Goal: Find specific page/section: Find specific page/section

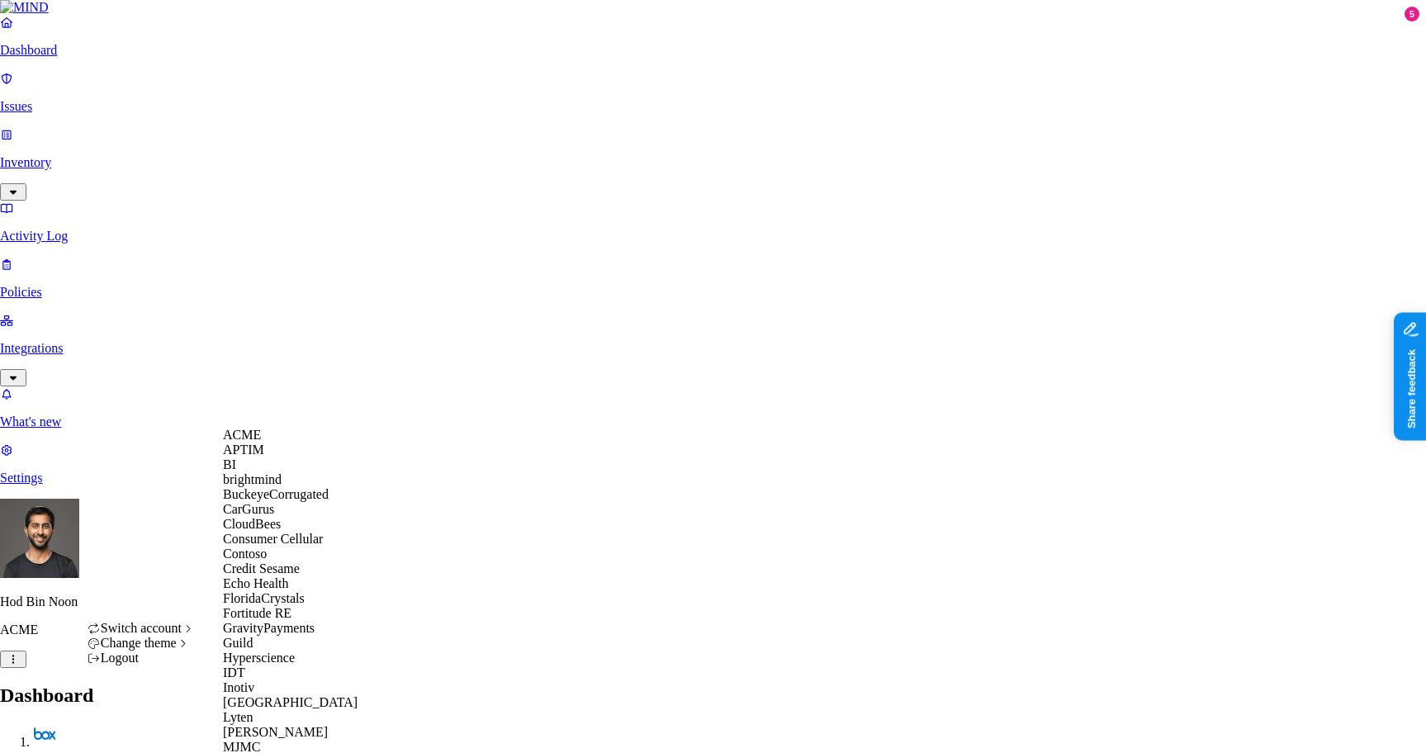
scroll to position [908, 0]
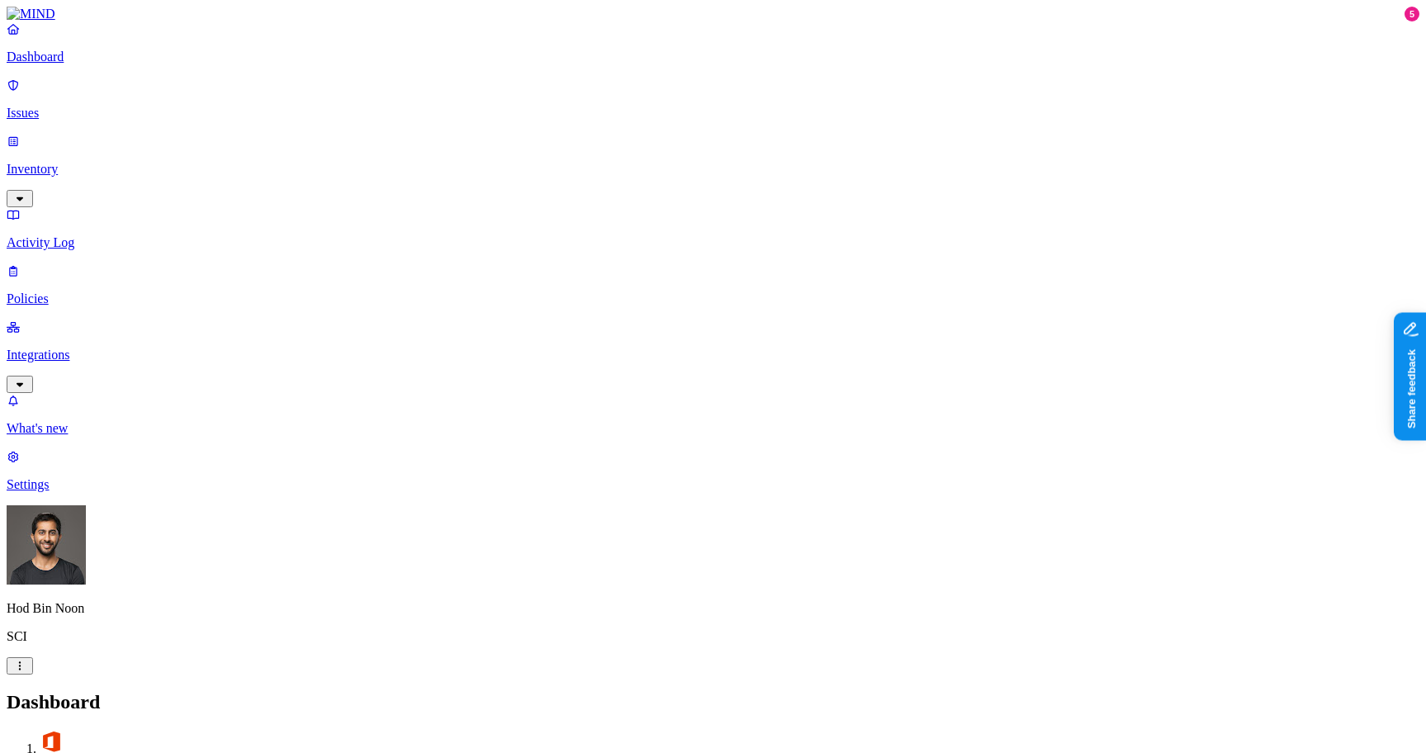
click at [52, 113] on link "Issues" at bounding box center [713, 99] width 1412 height 43
click at [45, 162] on p "Inventory" at bounding box center [713, 169] width 1412 height 15
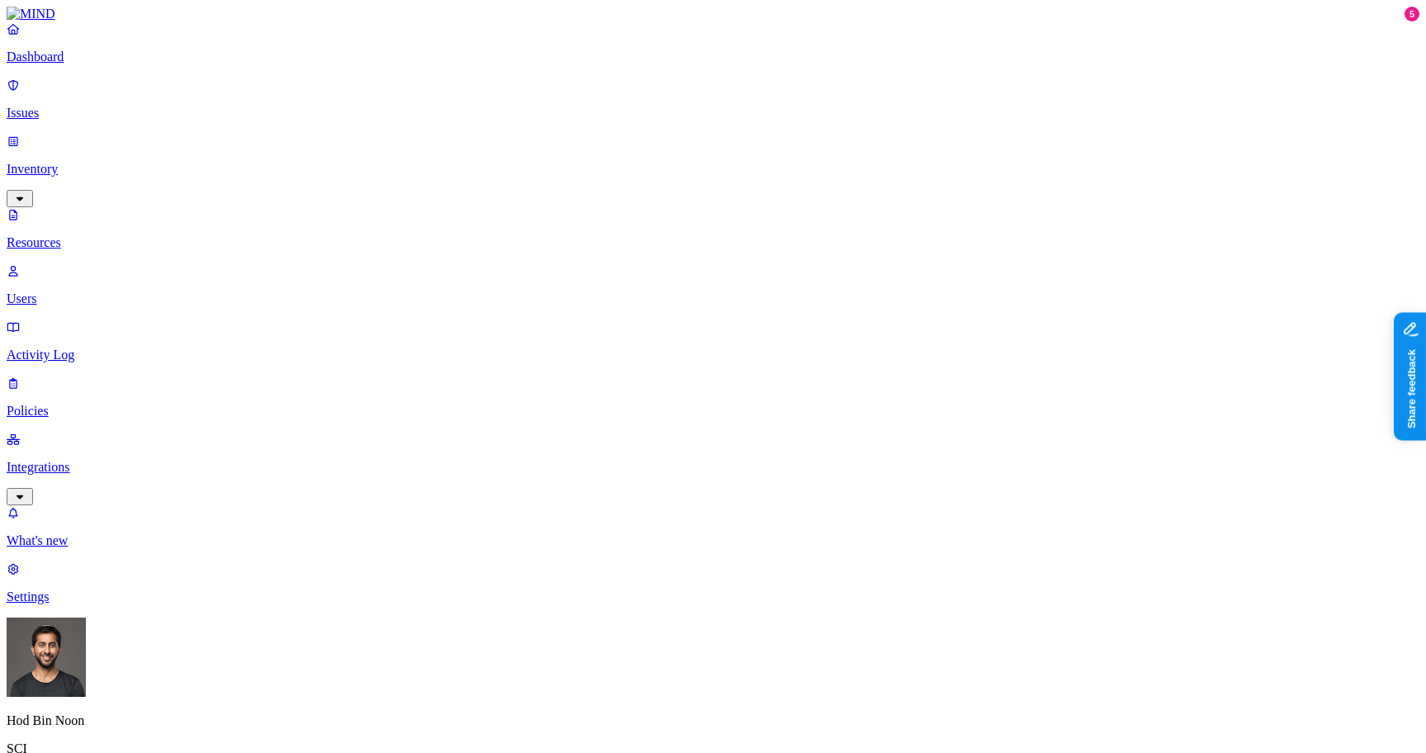
click at [79, 291] on p "Users" at bounding box center [713, 298] width 1412 height 15
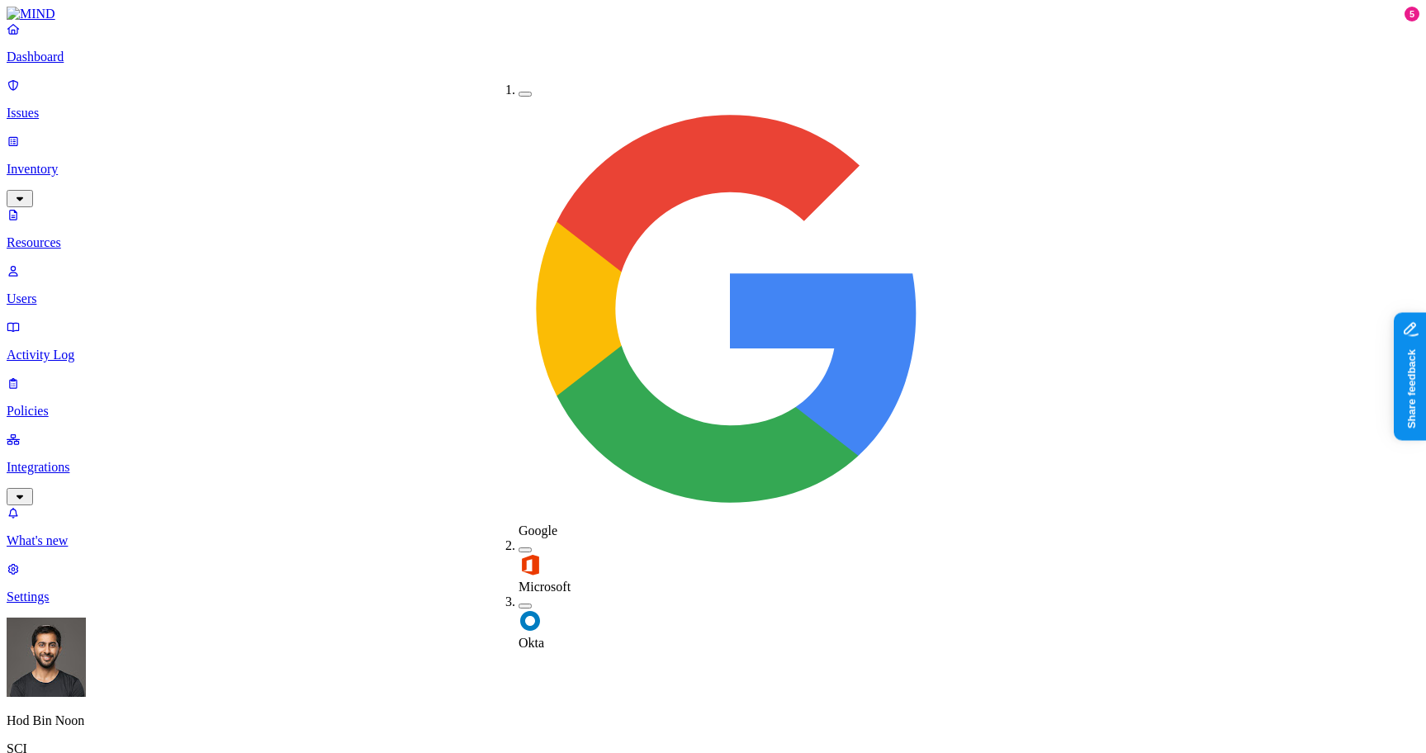
click at [544, 636] on span "Okta" at bounding box center [531, 643] width 26 height 14
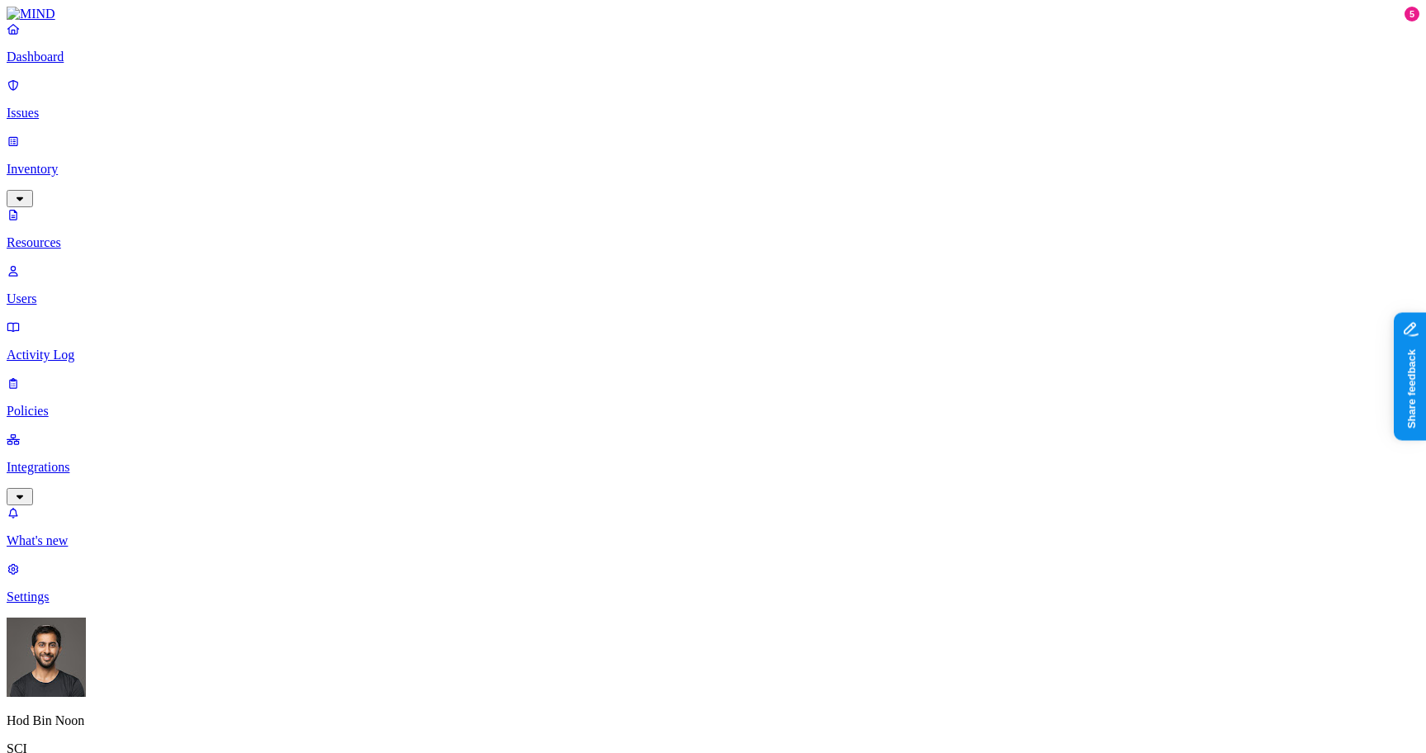
scroll to position [398, 0]
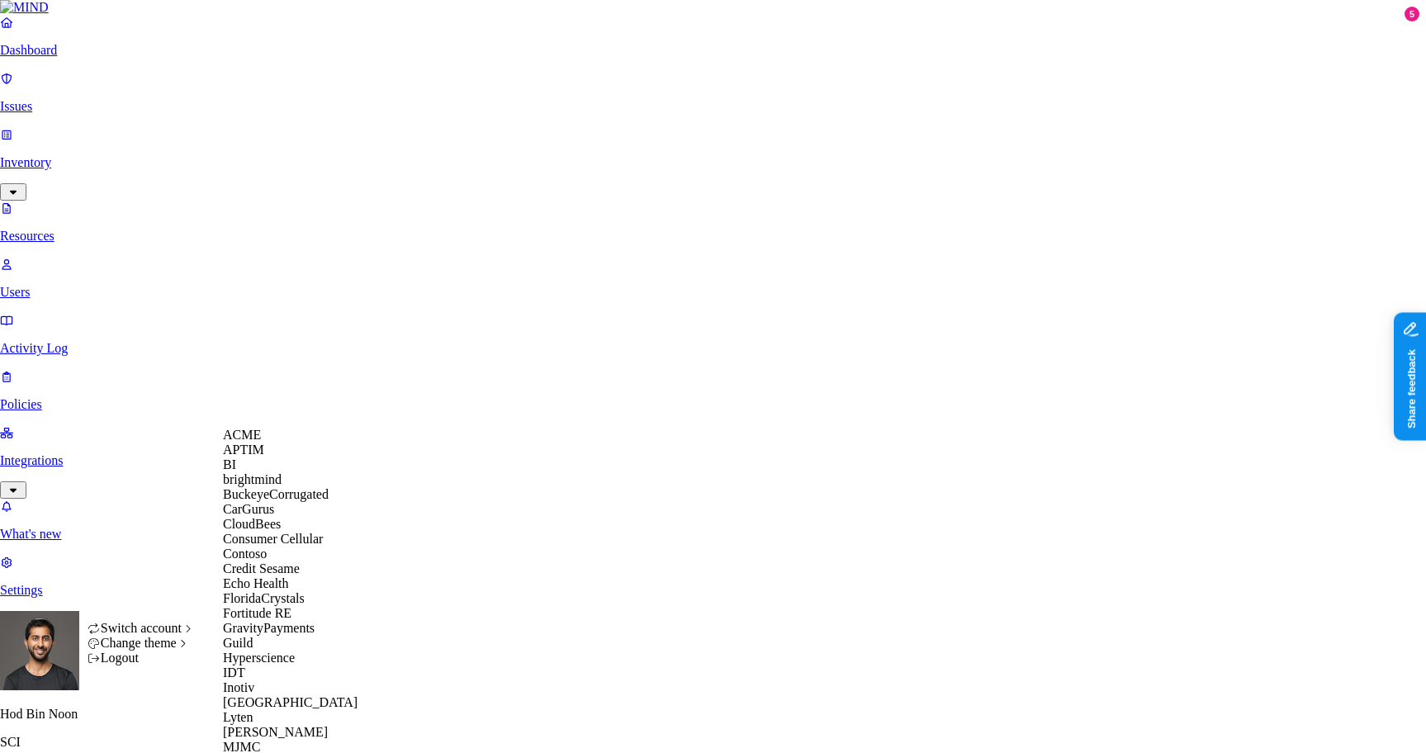
click at [305, 442] on div "ACME" at bounding box center [303, 435] width 160 height 15
